Goal: Information Seeking & Learning: Understand process/instructions

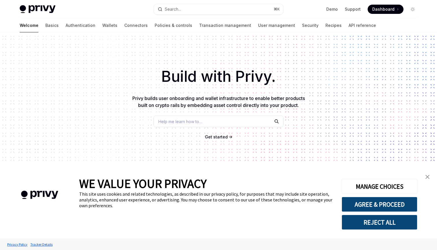
click at [102, 27] on link "Wallets" at bounding box center [109, 25] width 15 height 14
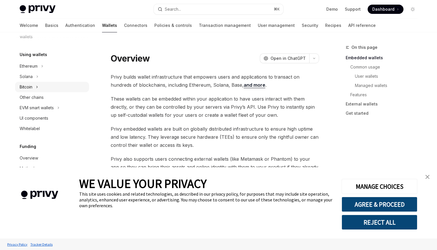
scroll to position [133, 0]
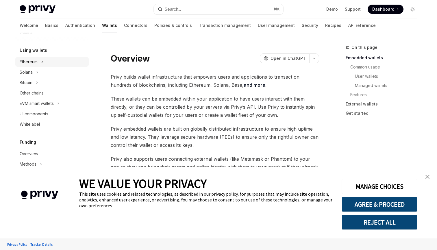
click at [38, 62] on div "Ethereum" at bounding box center [29, 61] width 18 height 7
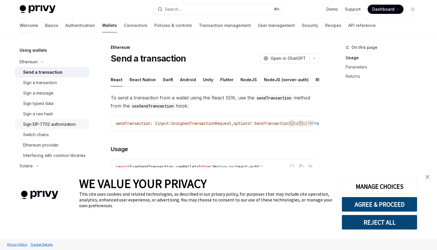
click at [41, 124] on div "Sign EIP-7702 authorization" at bounding box center [49, 124] width 53 height 7
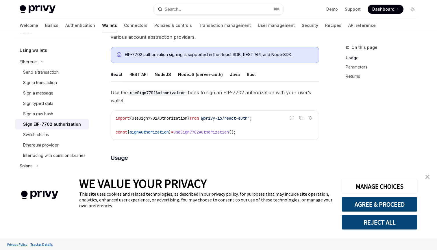
scroll to position [83, 0]
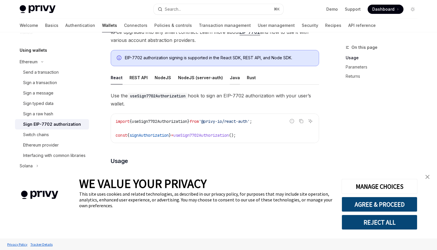
click at [230, 77] on div "Java" at bounding box center [235, 78] width 10 height 14
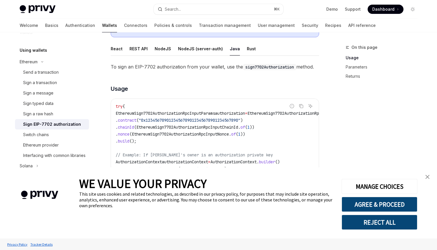
scroll to position [114, 0]
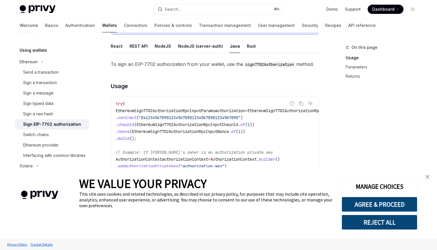
click at [198, 111] on span "EthereumSign7702AuthorizationRpcInputParams" at bounding box center [164, 110] width 99 height 5
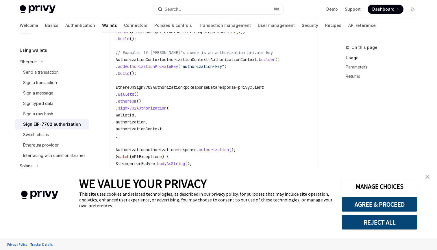
scroll to position [216, 0]
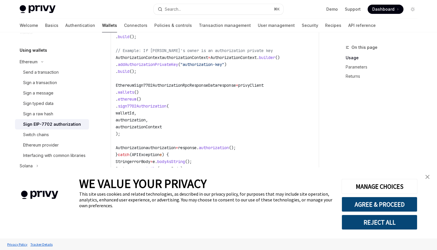
click at [166, 106] on span "sign7702Authorization" at bounding box center [142, 105] width 49 height 5
click at [136, 115] on span "walletId," at bounding box center [125, 112] width 21 height 5
click at [148, 119] on span "authorization," at bounding box center [131, 119] width 32 height 5
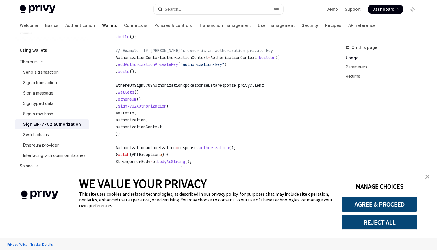
click at [148, 119] on span "authorization," at bounding box center [131, 119] width 32 height 5
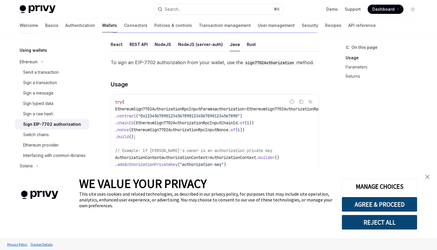
scroll to position [114, 0]
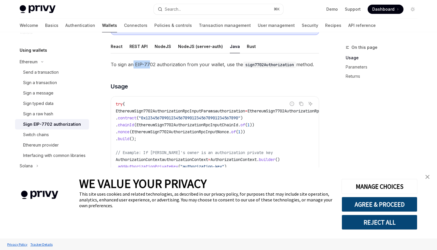
drag, startPoint x: 134, startPoint y: 63, endPoint x: 148, endPoint y: 63, distance: 13.9
click at [148, 63] on span "To sign an EIP-7702 authorization from your wallet, use the sign7702Authorizati…" at bounding box center [215, 64] width 208 height 8
drag, startPoint x: 143, startPoint y: 65, endPoint x: 153, endPoint y: 64, distance: 9.5
click at [153, 64] on span "To sign an EIP-7702 authorization from your wallet, use the sign7702Authorizati…" at bounding box center [215, 64] width 208 height 8
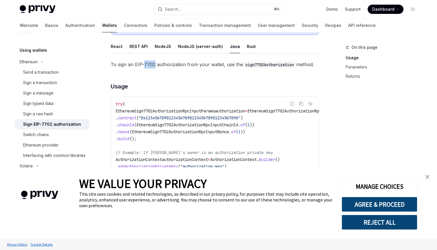
copy span "7702"
click at [55, 91] on div "Sign a message" at bounding box center [54, 93] width 62 height 7
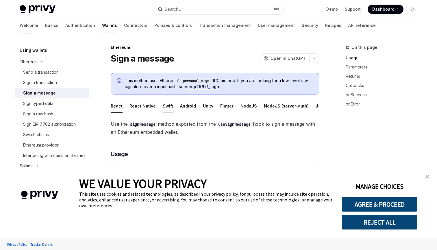
click at [168, 106] on div "Swift" at bounding box center [168, 106] width 10 height 14
type textarea "*"
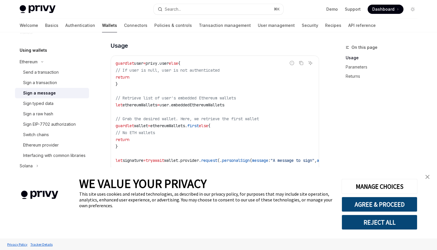
scroll to position [100, 0]
